Goal: Task Accomplishment & Management: Manage account settings

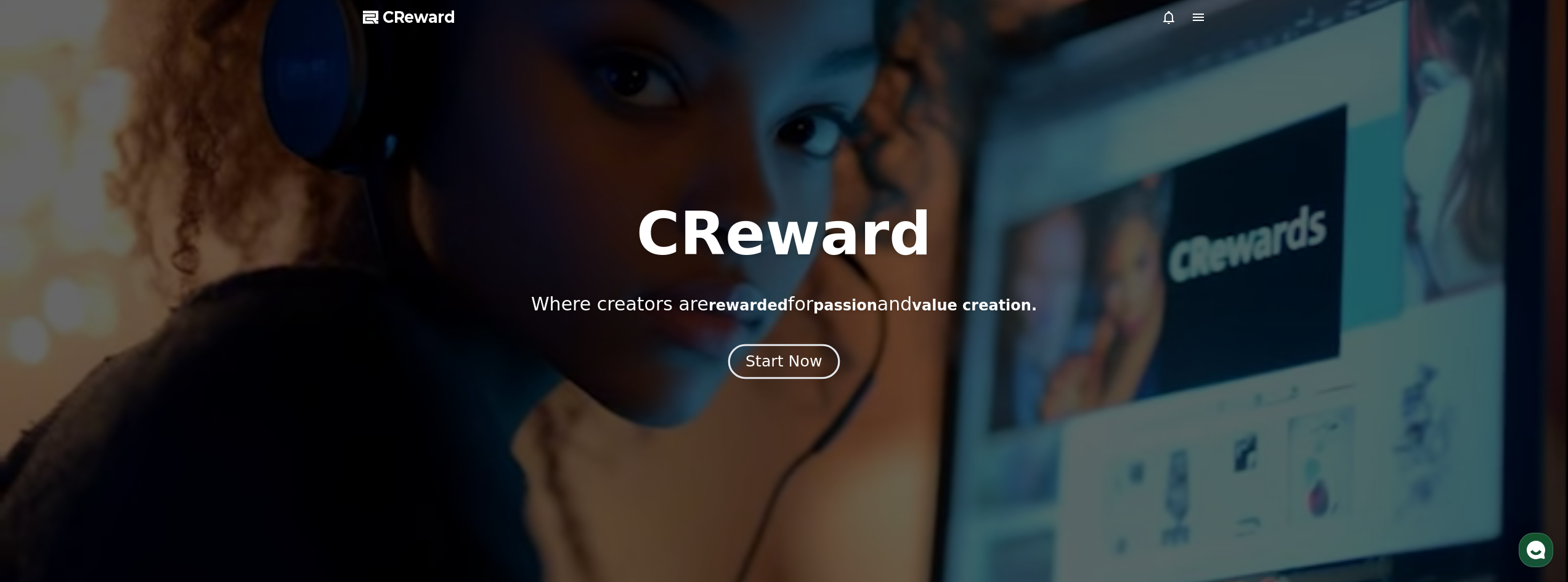
click at [814, 373] on button "Start Now" at bounding box center [784, 361] width 112 height 35
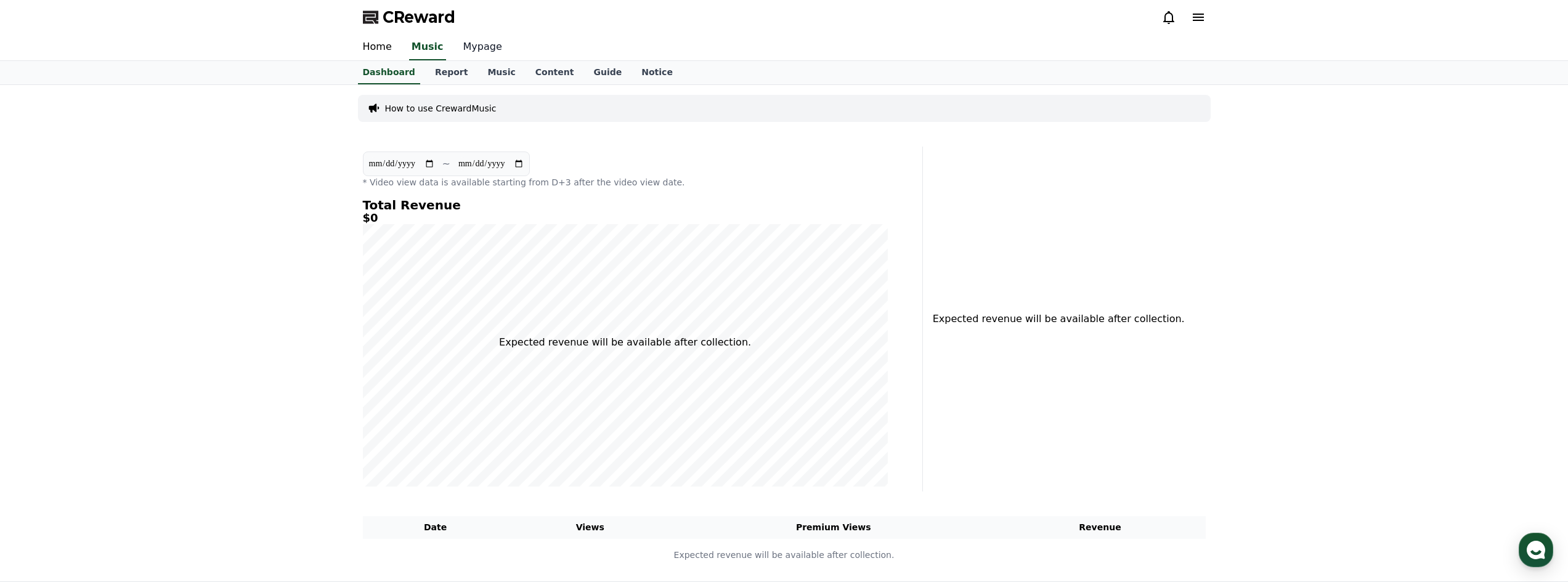
click at [476, 50] on link "Mypage" at bounding box center [483, 47] width 59 height 26
select select "**********"
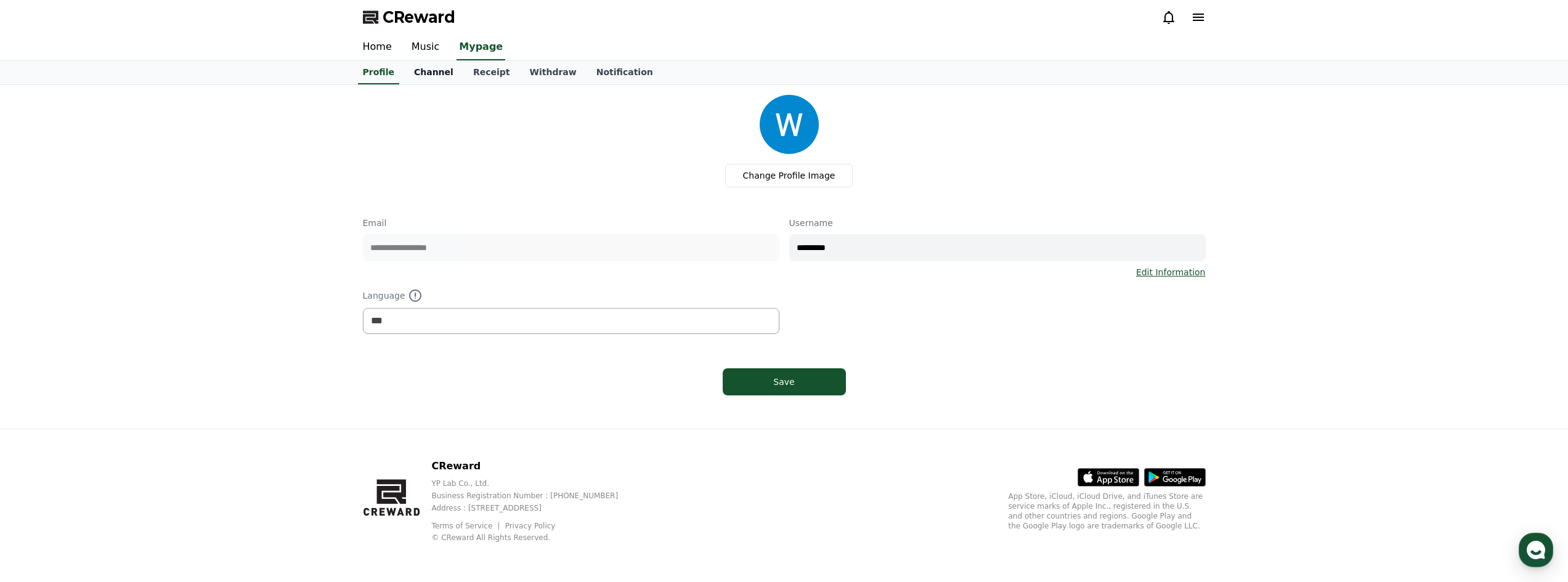
click at [444, 73] on link "Channel" at bounding box center [433, 73] width 59 height 24
